Goal: Communication & Community: Ask a question

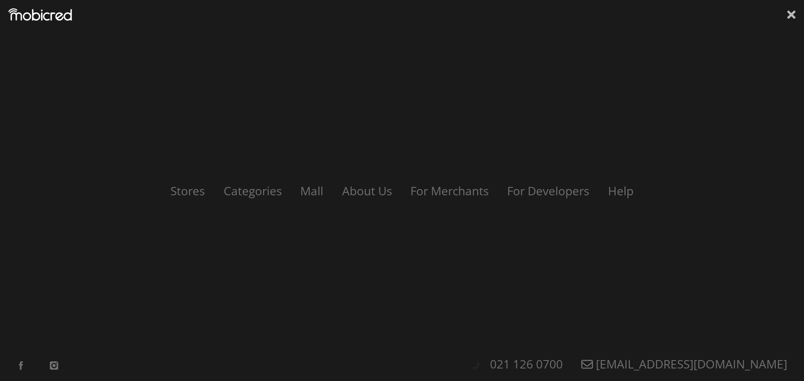
click at [790, 14] on icon at bounding box center [791, 14] width 8 height 8
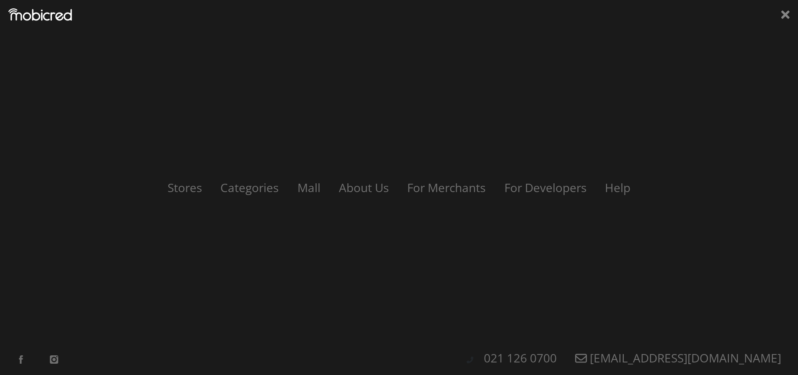
scroll to position [0, 597]
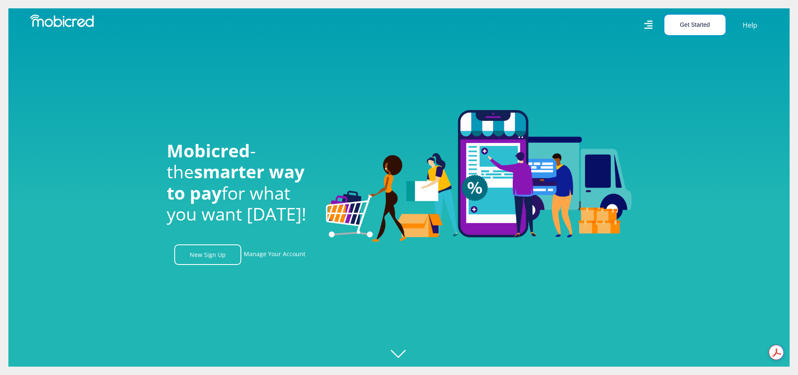
click at [694, 21] on button "Get Started" at bounding box center [694, 25] width 61 height 21
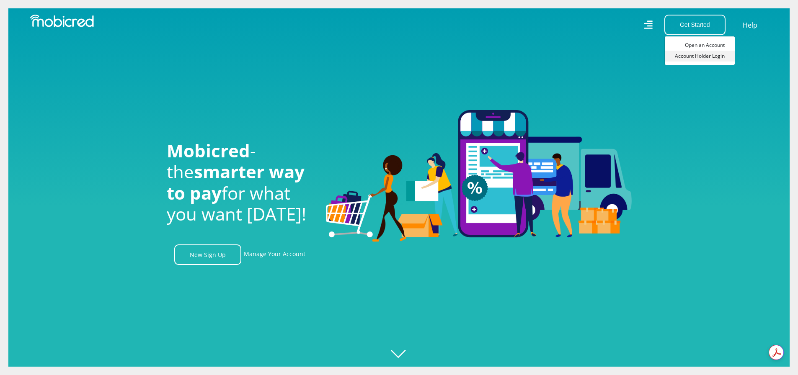
click at [701, 56] on link "Account Holder Login" at bounding box center [699, 56] width 70 height 11
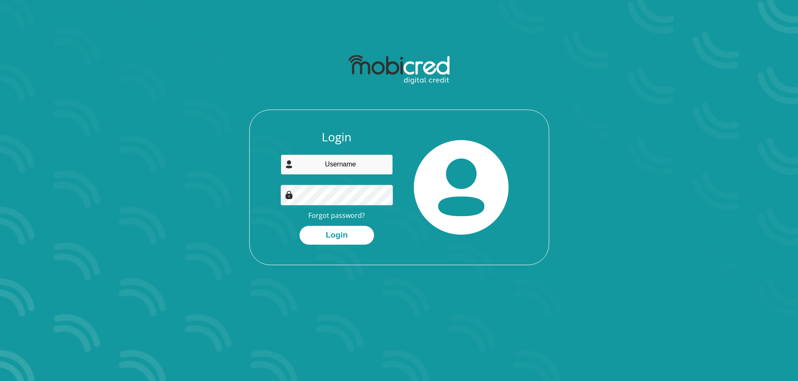
click at [337, 163] on input "email" at bounding box center [337, 164] width 112 height 21
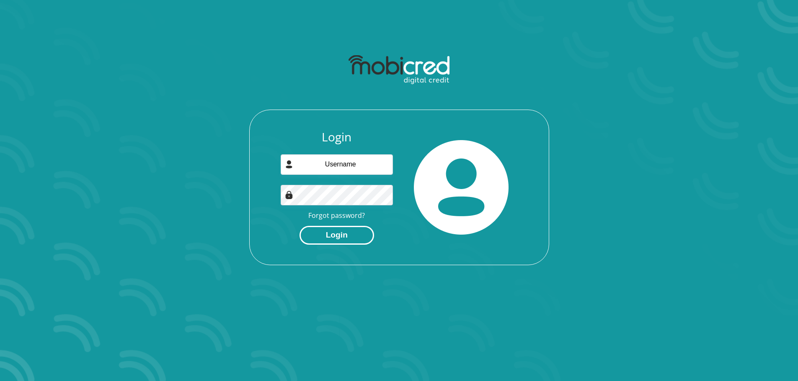
click at [348, 237] on button "Login" at bounding box center [336, 235] width 75 height 19
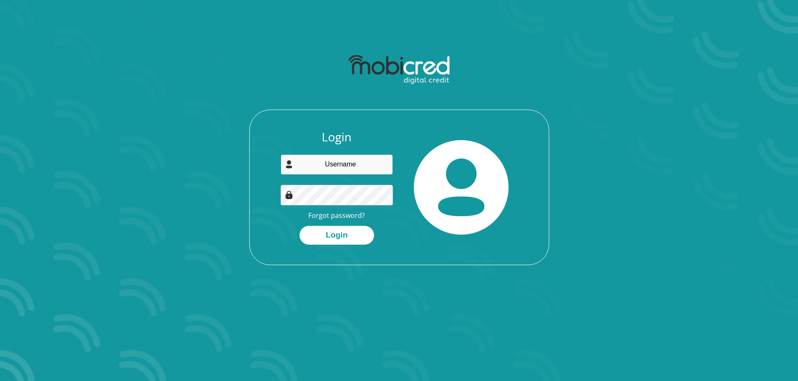
click at [337, 169] on input "email" at bounding box center [337, 164] width 112 height 21
type input "[EMAIL_ADDRESS][DOMAIN_NAME]"
drag, startPoint x: 348, startPoint y: 175, endPoint x: 327, endPoint y: 245, distance: 73.0
click at [335, 241] on button "Login" at bounding box center [336, 235] width 75 height 19
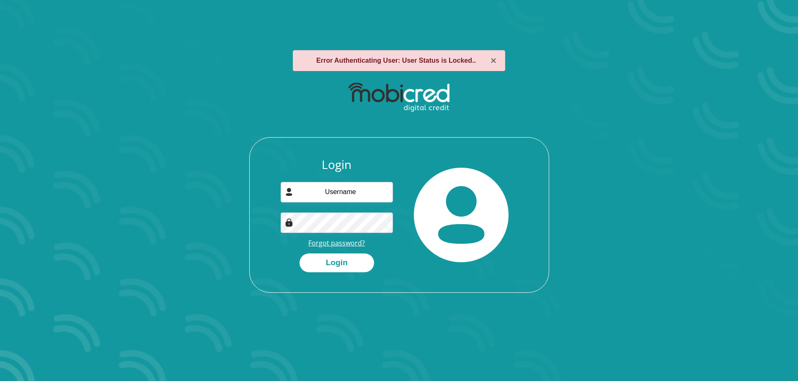
click at [347, 245] on link "Forgot password?" at bounding box center [336, 243] width 57 height 9
click at [322, 196] on input "email" at bounding box center [337, 192] width 112 height 21
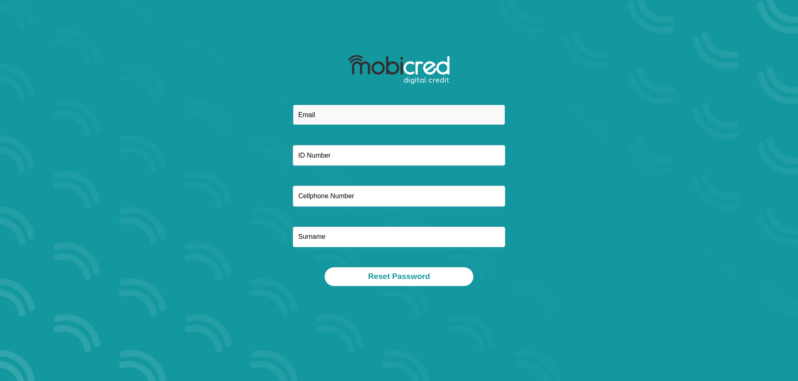
click at [326, 107] on input "email" at bounding box center [399, 115] width 212 height 21
type input "[EMAIL_ADDRESS][DOMAIN_NAME]"
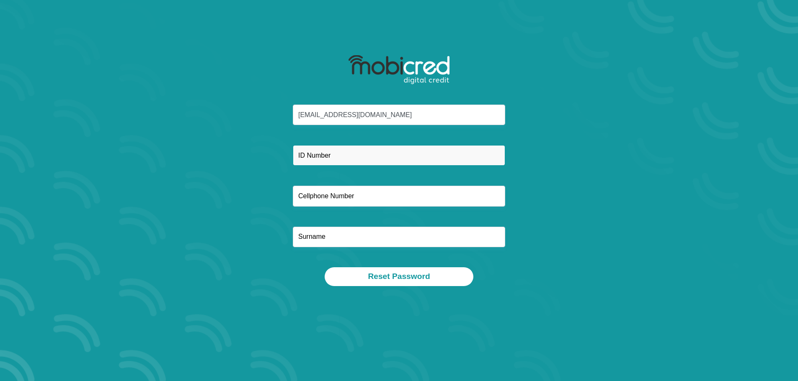
click at [338, 157] on input "text" at bounding box center [399, 155] width 212 height 21
type input "7803085128080"
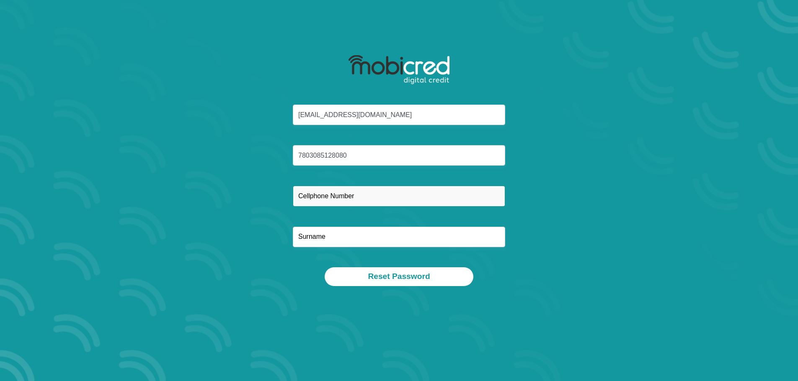
drag, startPoint x: 334, startPoint y: 187, endPoint x: 335, endPoint y: 193, distance: 6.9
click at [334, 187] on input "text" at bounding box center [399, 196] width 212 height 21
type input "0716453104"
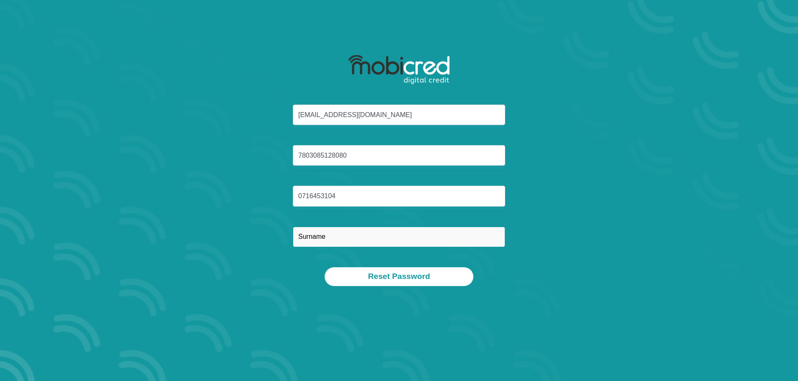
click at [313, 237] on input "text" at bounding box center [399, 237] width 212 height 21
type input "Viljoen"
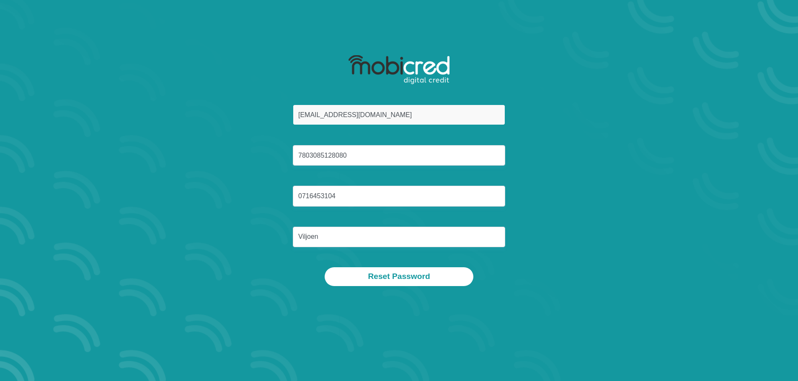
click at [365, 119] on input "fviljoene@gmail.com" at bounding box center [399, 115] width 212 height 21
type input "fviljoene@gmail.com"
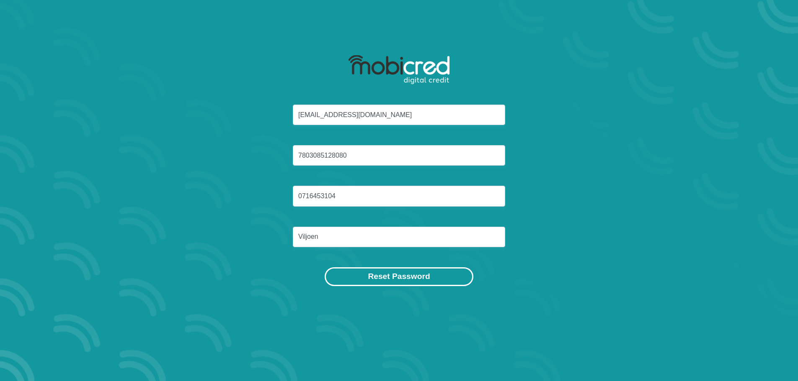
click at [394, 276] on button "Reset Password" at bounding box center [398, 277] width 148 height 19
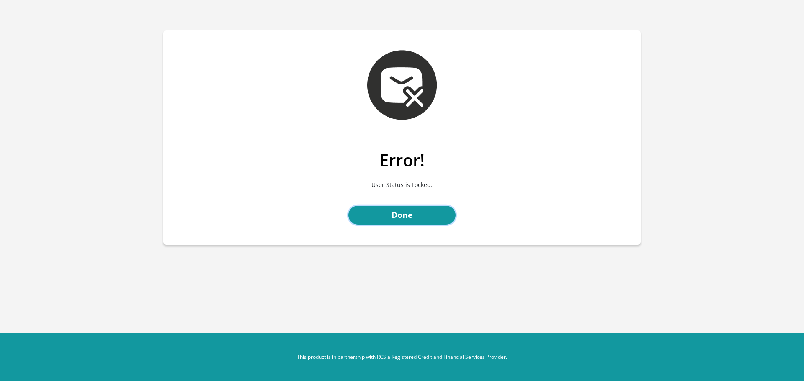
drag, startPoint x: 388, startPoint y: 211, endPoint x: 450, endPoint y: 230, distance: 64.4
click at [388, 211] on link "Done" at bounding box center [401, 215] width 107 height 19
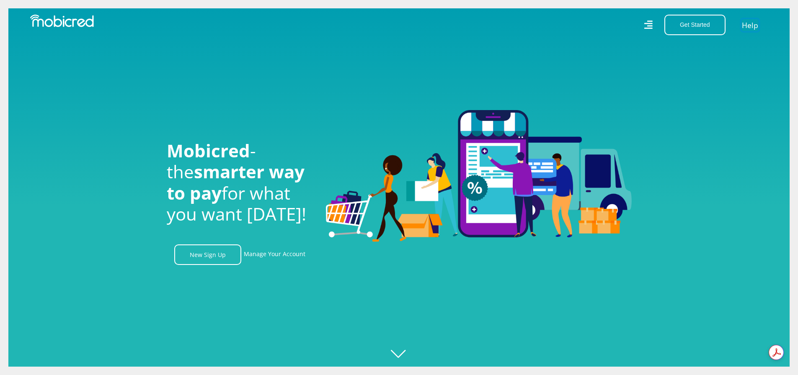
click at [747, 26] on link "Help" at bounding box center [749, 25] width 17 height 12
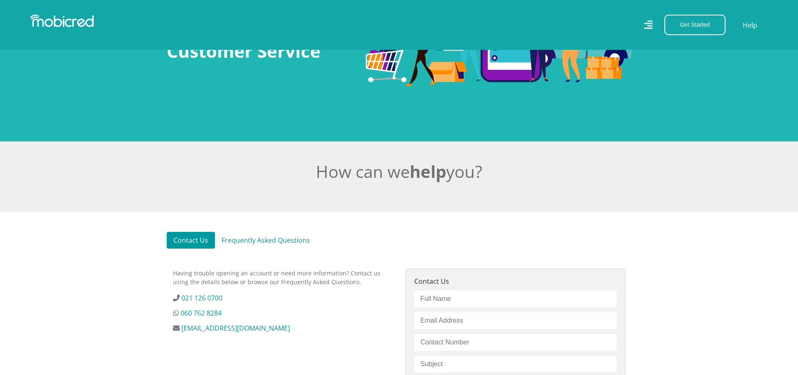
scroll to position [251, 0]
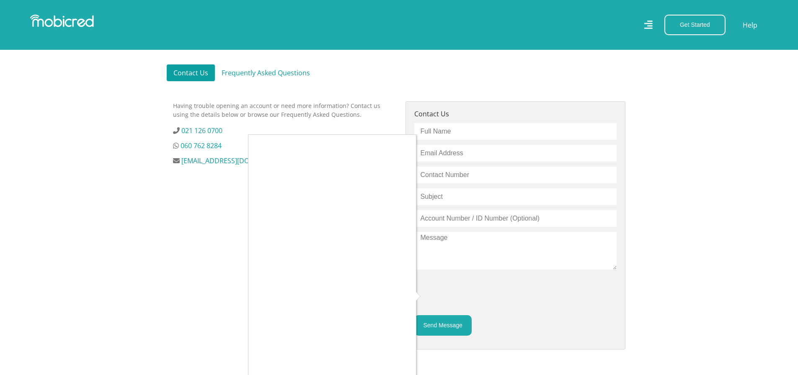
click at [459, 221] on div at bounding box center [399, 187] width 798 height 375
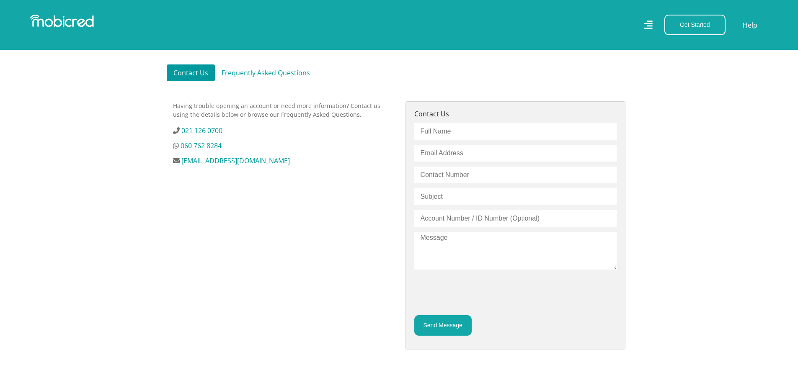
click at [438, 139] on input "text" at bounding box center [515, 131] width 202 height 17
type input "Freddie"
click at [437, 158] on input "email" at bounding box center [515, 153] width 202 height 17
type input "fviljoene@gmail.com"
click at [431, 176] on input "text" at bounding box center [515, 175] width 202 height 17
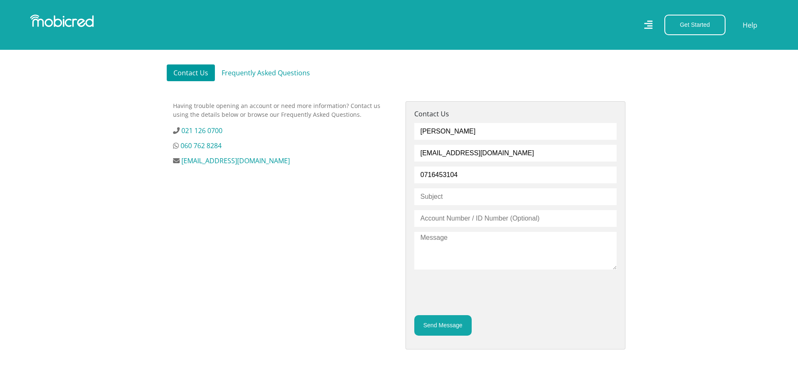
type input "0716453104"
click at [433, 204] on input "text" at bounding box center [515, 196] width 202 height 17
type input "Account Locked"
click at [432, 217] on input "text" at bounding box center [515, 218] width 202 height 17
type input "7803085128080"
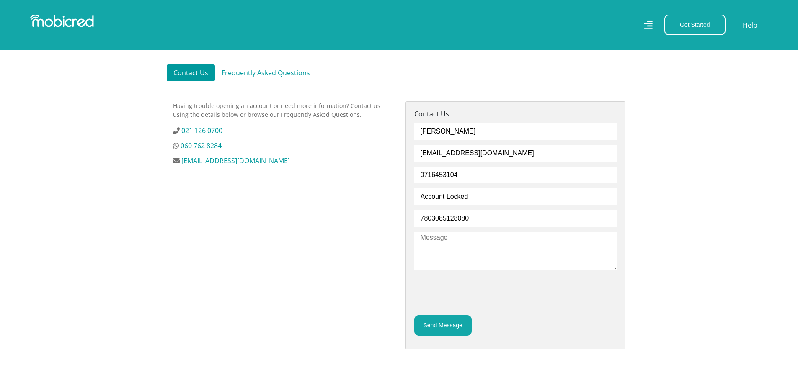
click at [436, 241] on textarea at bounding box center [515, 251] width 202 height 38
click at [535, 245] on textarea "Hi There, My account ocked" at bounding box center [515, 251] width 202 height 38
click at [530, 245] on textarea "Hi There, My account ocked" at bounding box center [515, 251] width 202 height 38
click at [488, 252] on textarea "Hi There, My account ocked" at bounding box center [515, 251] width 202 height 38
click at [547, 243] on textarea "Hi There, My account ocked" at bounding box center [515, 251] width 202 height 38
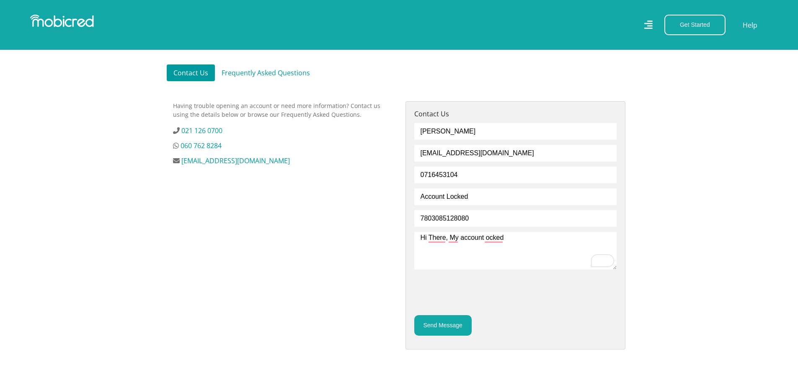
click at [505, 240] on textarea "Hi There, My account ocked" at bounding box center [515, 251] width 202 height 38
click at [333, 215] on div "Having trouble opening an account or need more information? Contact us using th…" at bounding box center [283, 235] width 232 height 268
click at [517, 238] on textarea "Hi There, My account ocked" at bounding box center [515, 251] width 202 height 38
type textarea "Hi There, My account is currently locked and I received an sms that someone tri…"
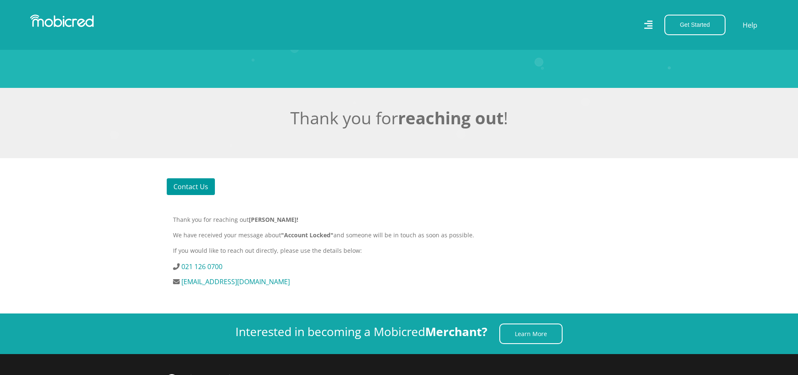
scroll to position [167, 0]
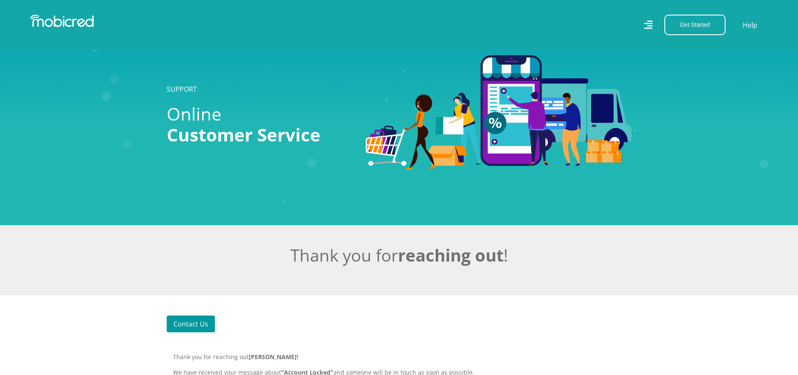
scroll to position [167, 0]
